Goal: Check status

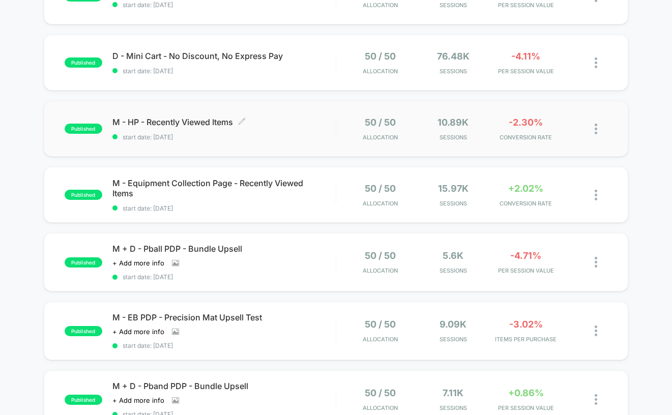
scroll to position [143, 0]
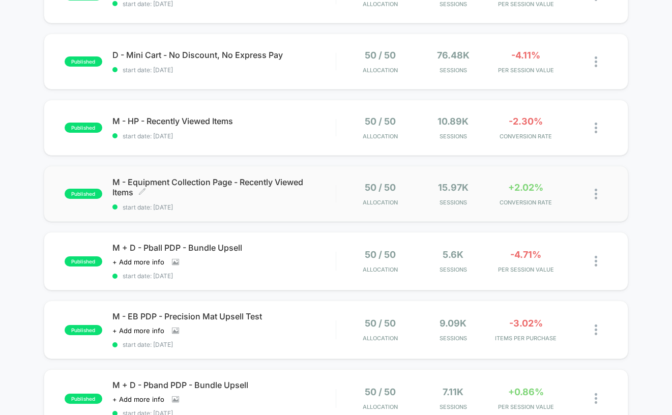
click at [253, 205] on span "start date: [DATE]" at bounding box center [223, 207] width 223 height 8
